Goal: Obtain resource: Download file/media

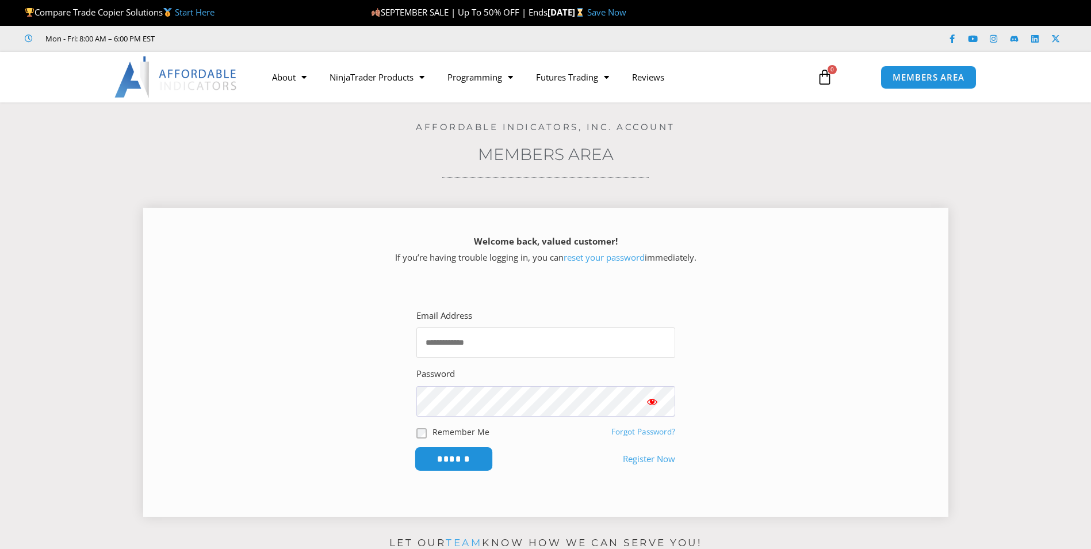
type input "**********"
click at [457, 454] on input "******" at bounding box center [453, 458] width 79 height 25
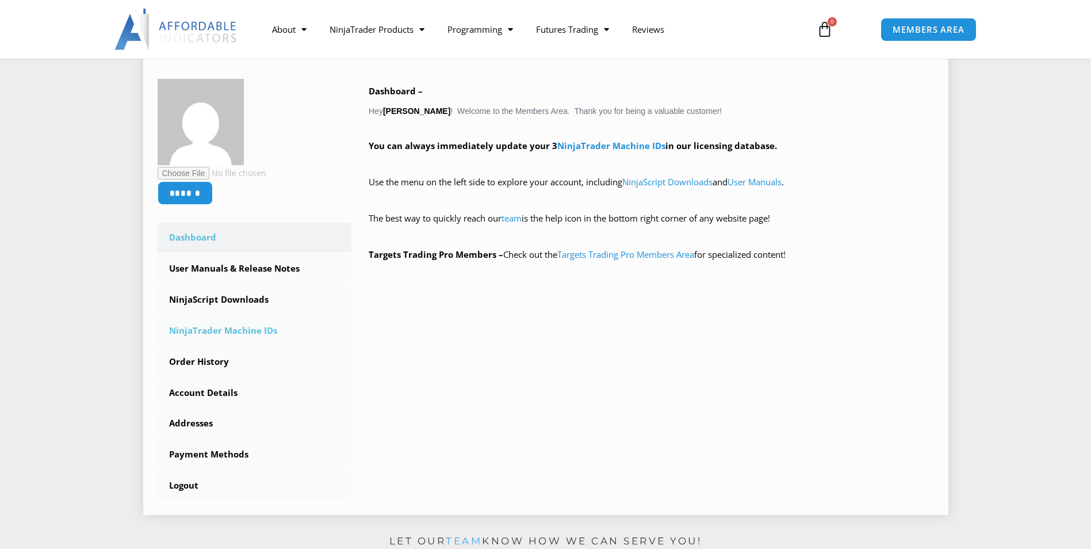
scroll to position [173, 0]
click at [228, 302] on link "NinjaScript Downloads" at bounding box center [255, 299] width 194 height 30
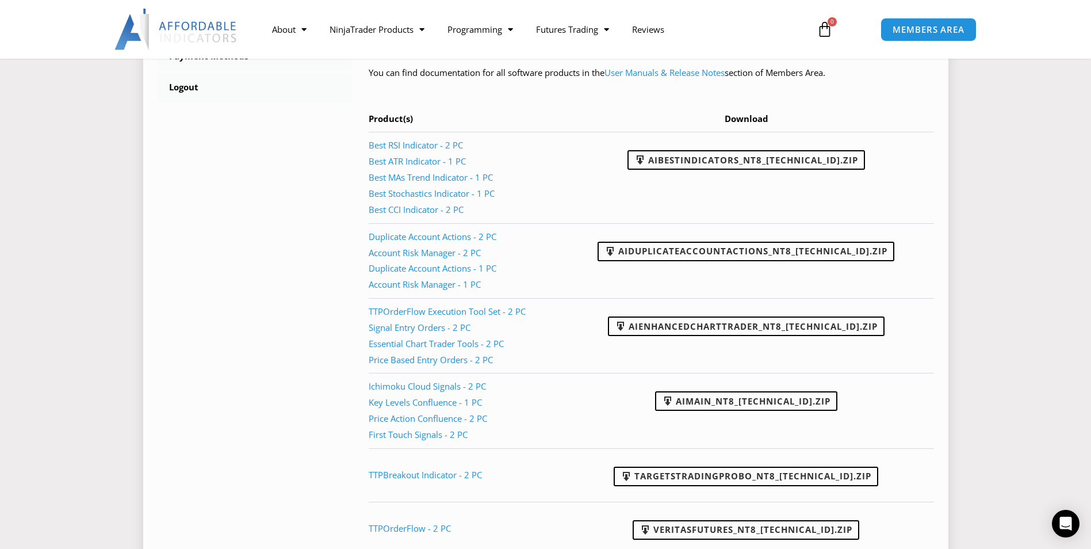
scroll to position [575, 0]
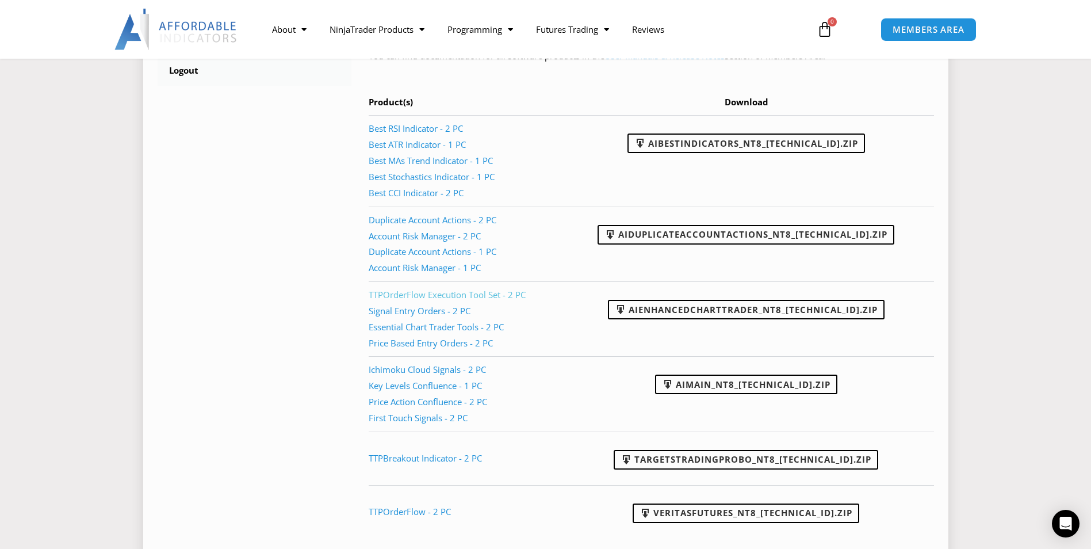
click at [448, 296] on link "TTPOrderFlow Execution Tool Set - 2 PC" at bounding box center [447, 295] width 157 height 12
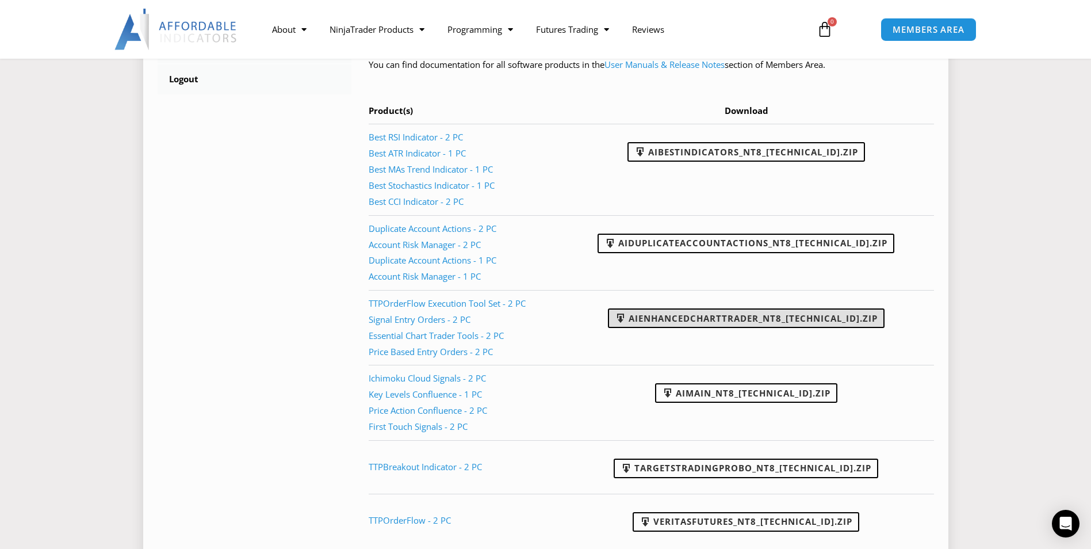
click at [813, 316] on link "AIEnhancedChartTrader_NT8_[TECHNICAL_ID].zip" at bounding box center [746, 318] width 277 height 20
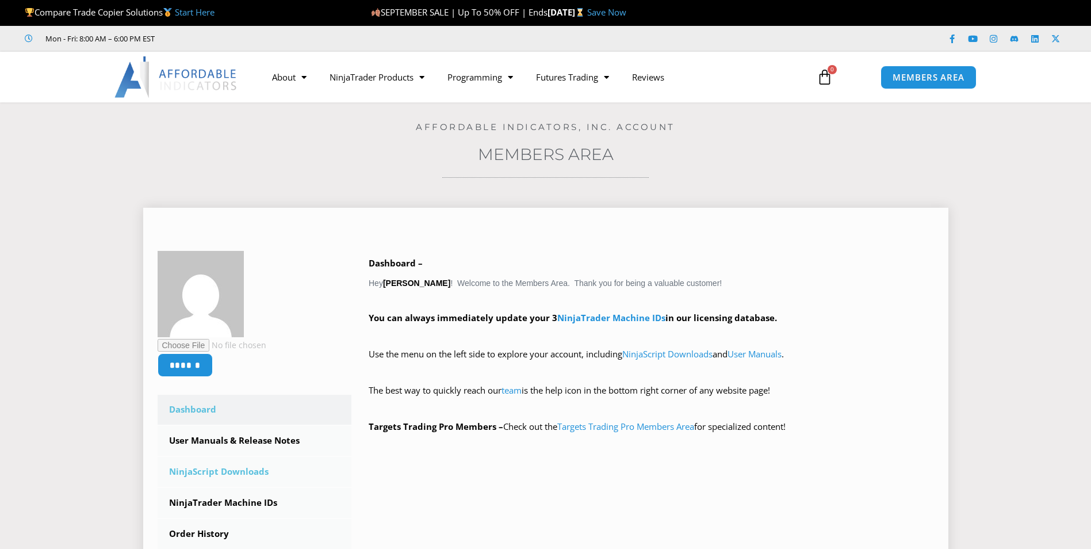
click at [238, 468] on link "NinjaScript Downloads" at bounding box center [255, 472] width 194 height 30
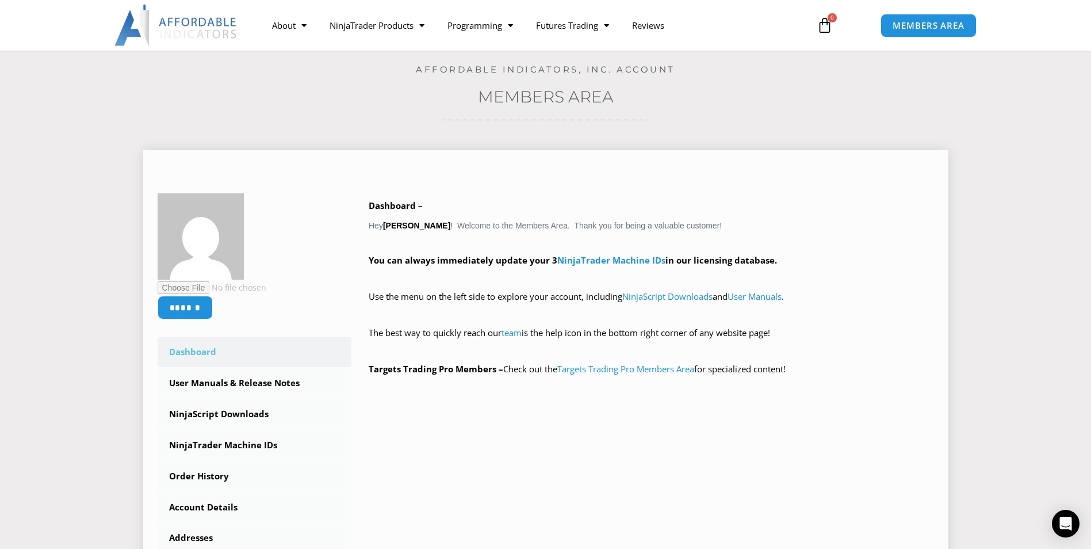
scroll to position [90, 0]
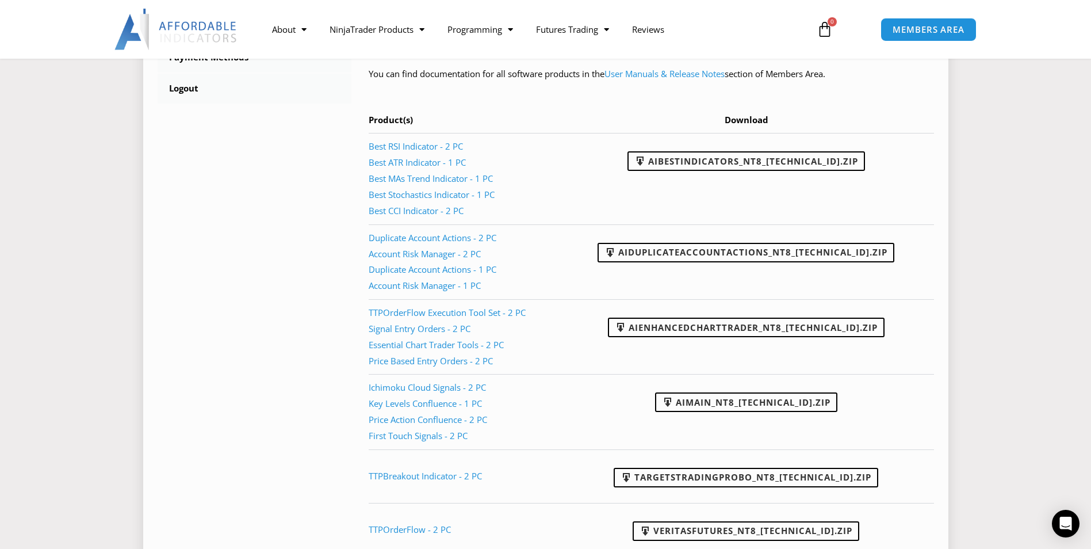
scroll to position [575, 0]
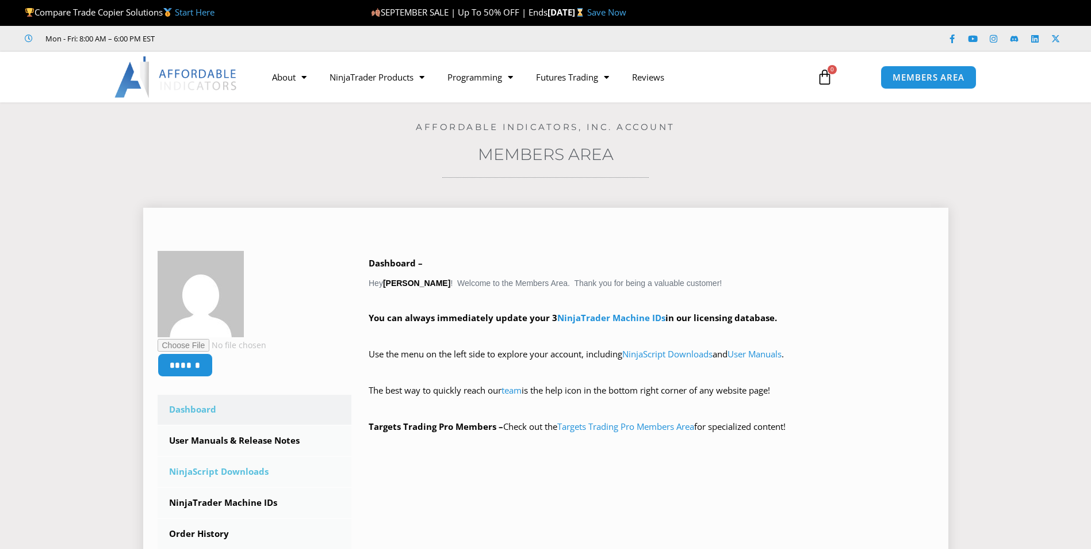
click at [243, 469] on link "NinjaScript Downloads" at bounding box center [255, 472] width 194 height 30
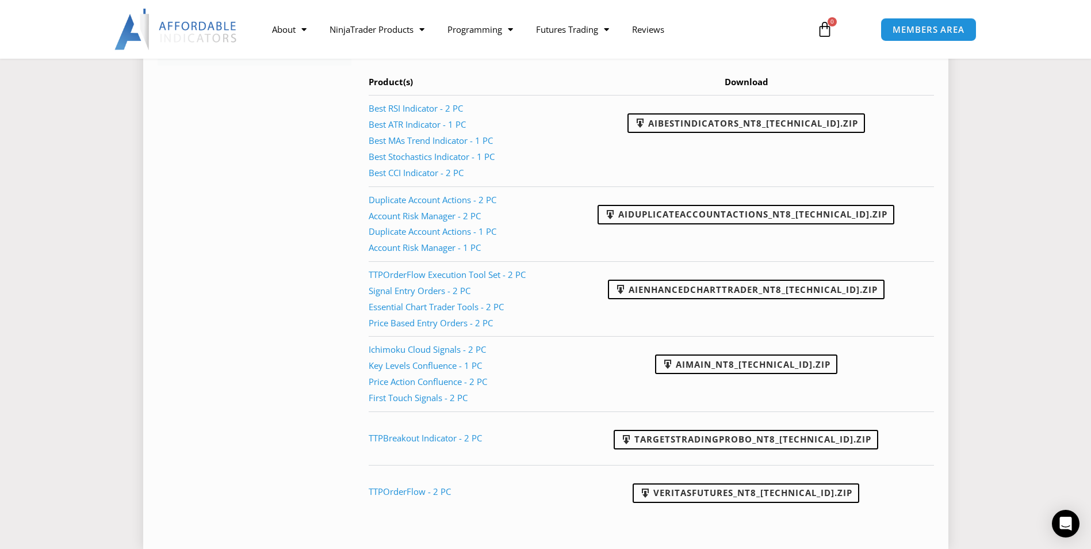
scroll to position [575, 0]
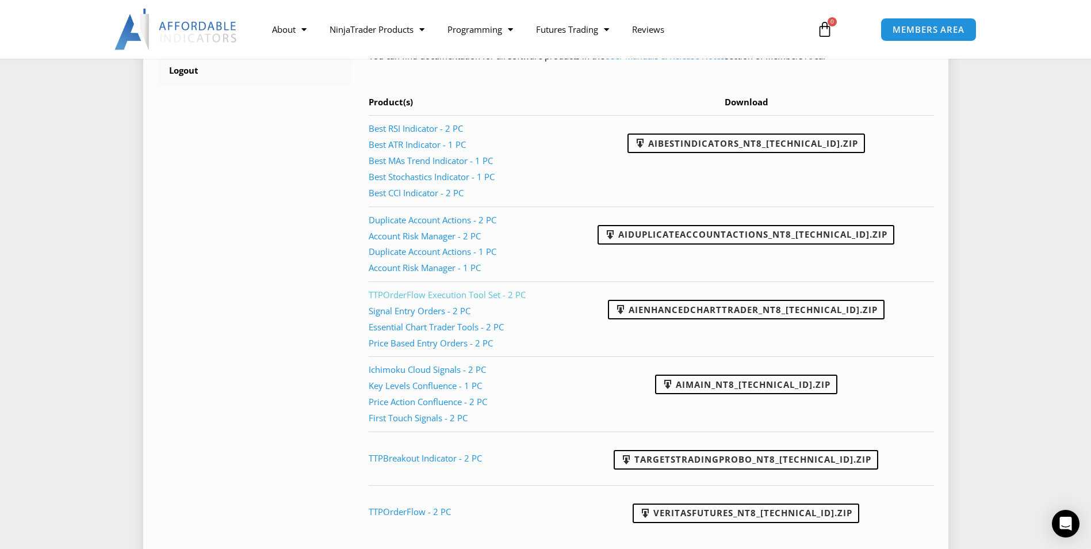
click at [435, 291] on link "TTPOrderFlow Execution Tool Set - 2 PC" at bounding box center [447, 295] width 157 height 12
click at [434, 292] on link "TTPOrderFlow Execution Tool Set - 2 PC" at bounding box center [447, 295] width 157 height 12
click at [437, 293] on link "TTPOrderFlow Execution Tool Set - 2 PC" at bounding box center [447, 295] width 157 height 12
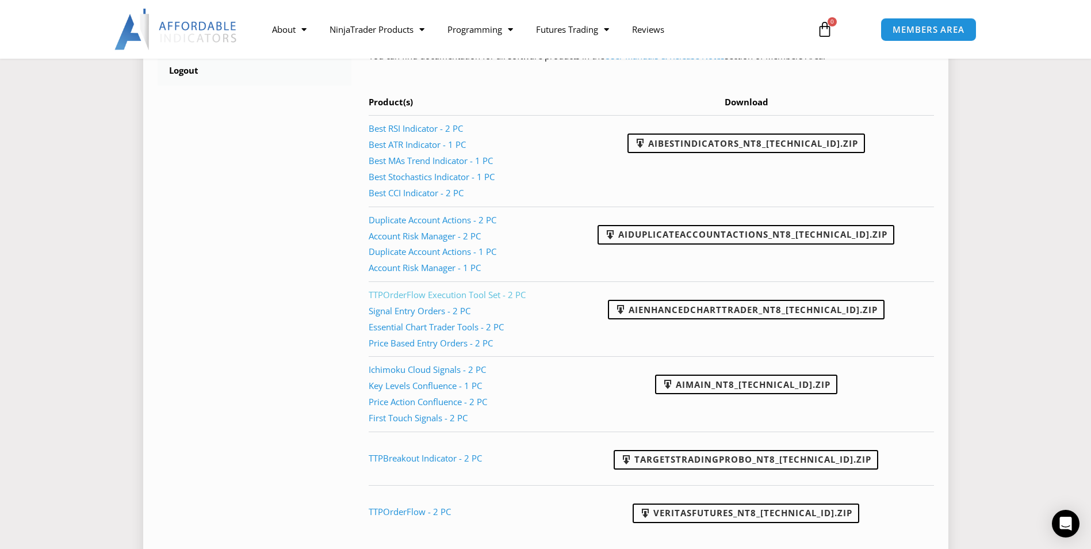
click at [437, 293] on link "TTPOrderFlow Execution Tool Set - 2 PC" at bounding box center [447, 295] width 157 height 12
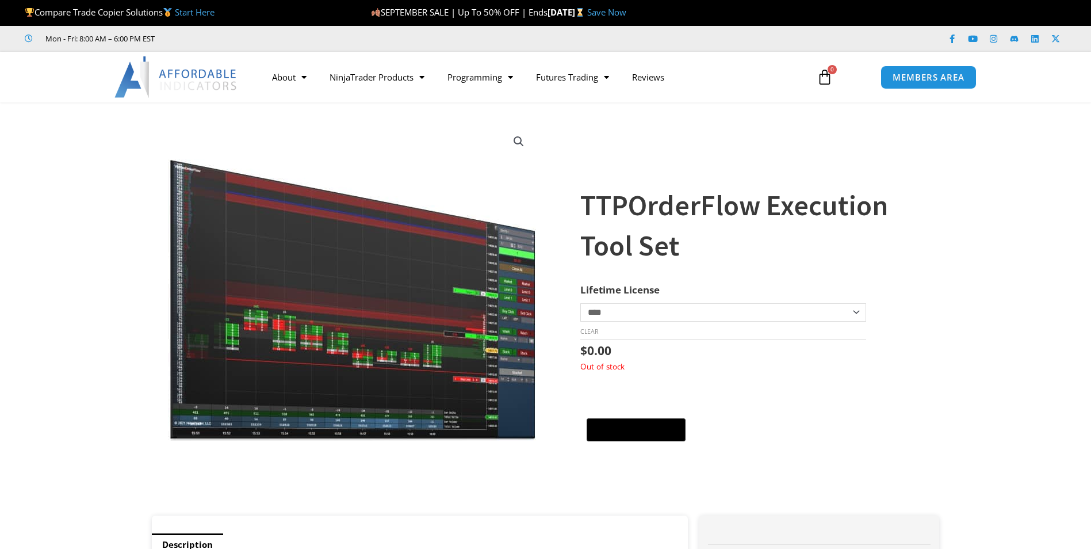
drag, startPoint x: 0, startPoint y: 0, endPoint x: 988, endPoint y: 389, distance: 1061.7
click at [988, 389] on section "**********" at bounding box center [545, 315] width 1091 height 402
click at [360, 327] on img at bounding box center [353, 282] width 370 height 318
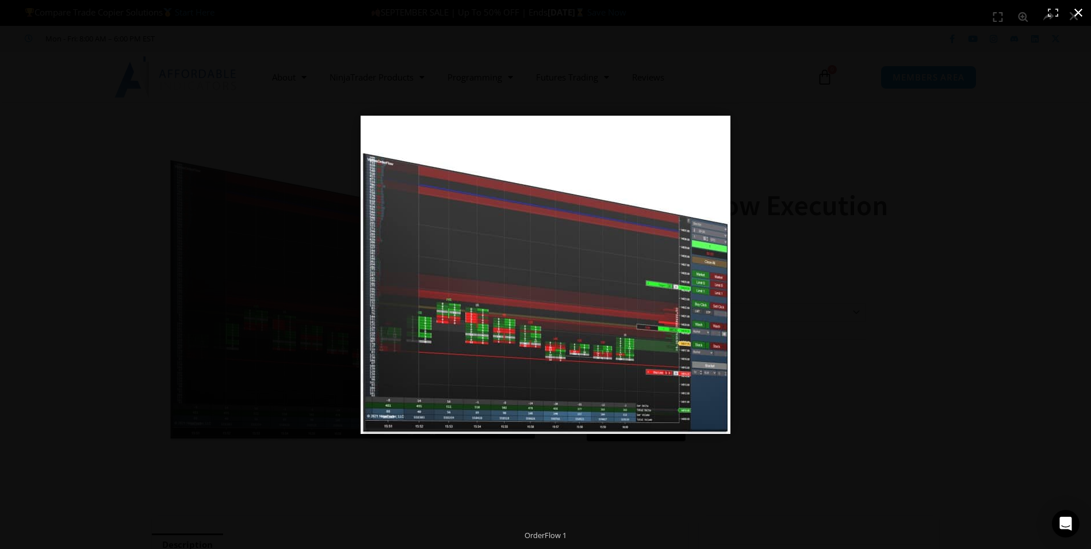
click at [1075, 11] on button "Close (Esc)" at bounding box center [1078, 12] width 25 height 25
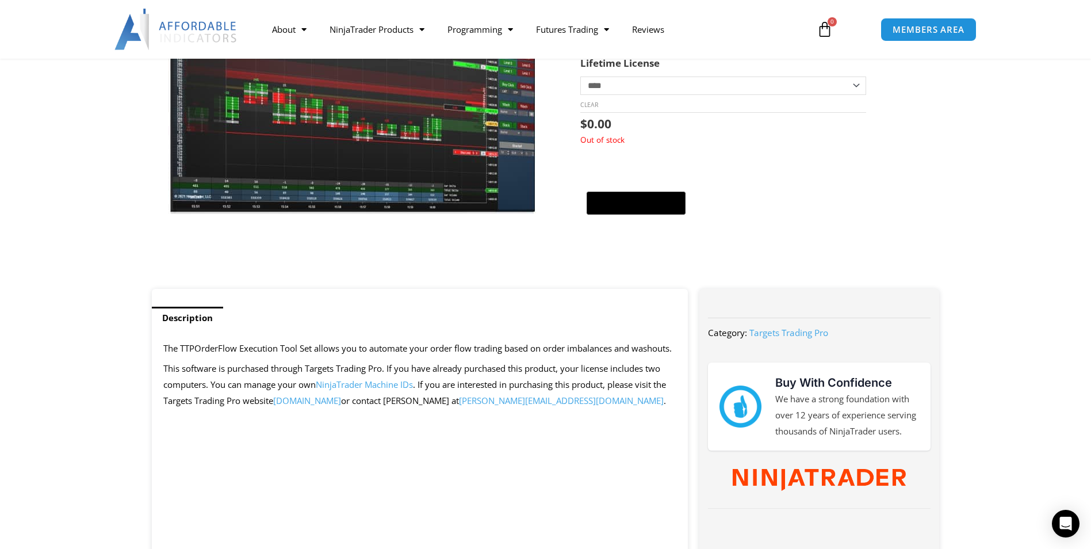
scroll to position [230, 0]
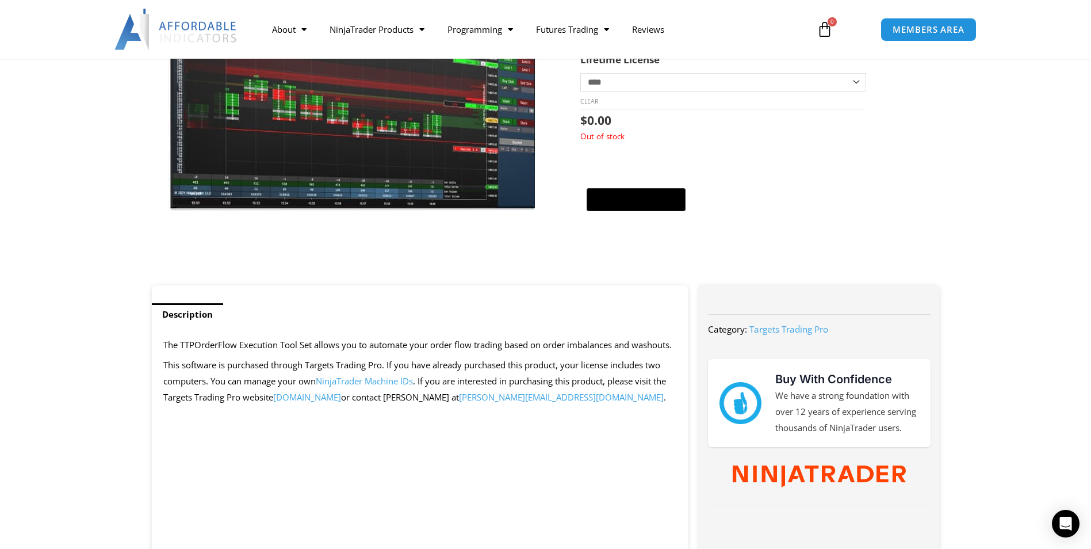
click at [359, 387] on span "NinjaTrader Machine IDs" at bounding box center [364, 381] width 97 height 12
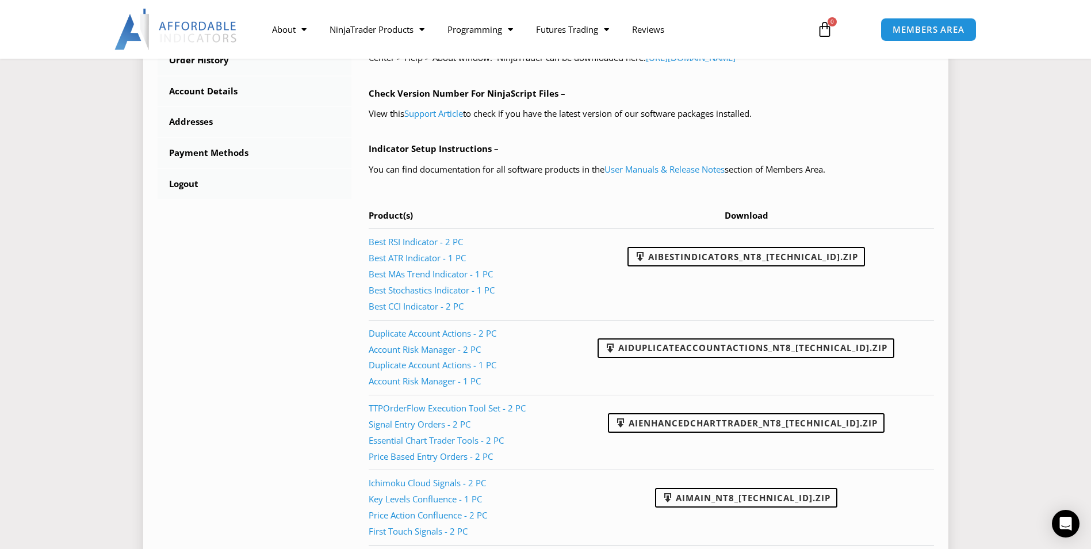
scroll to position [452, 0]
